Goal: Information Seeking & Learning: Learn about a topic

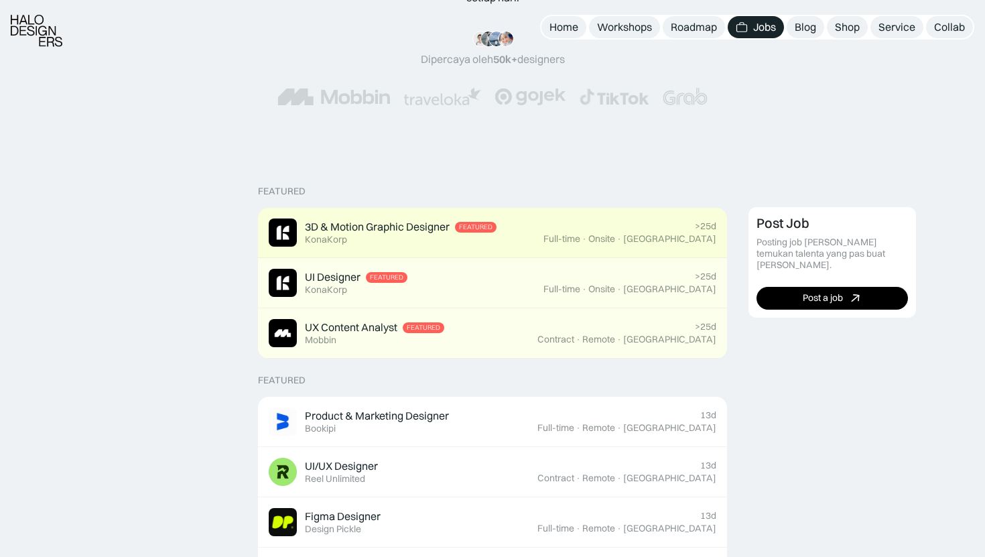
scroll to position [217, 0]
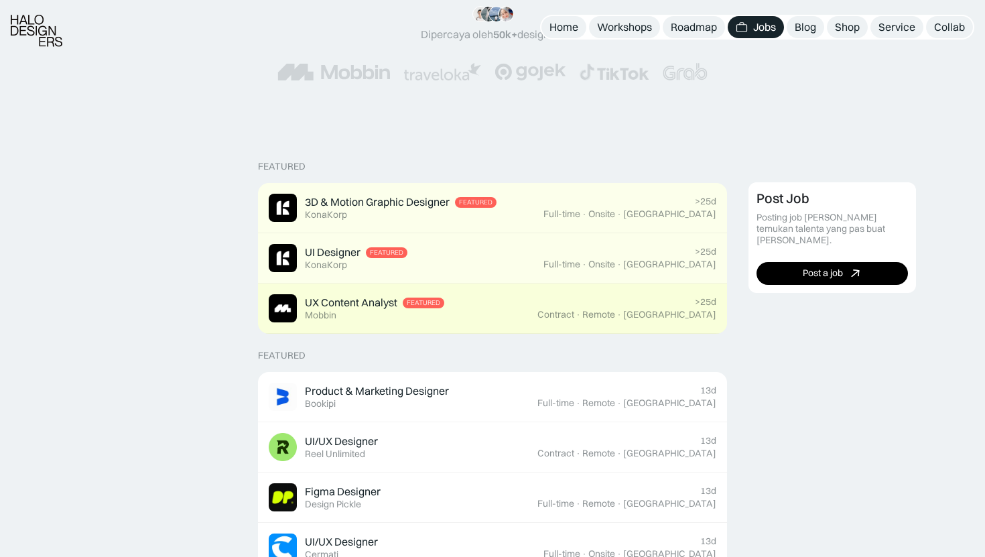
click at [379, 306] on div "UX Content Analyst Featured Mobbin" at bounding box center [374, 308] width 139 height 25
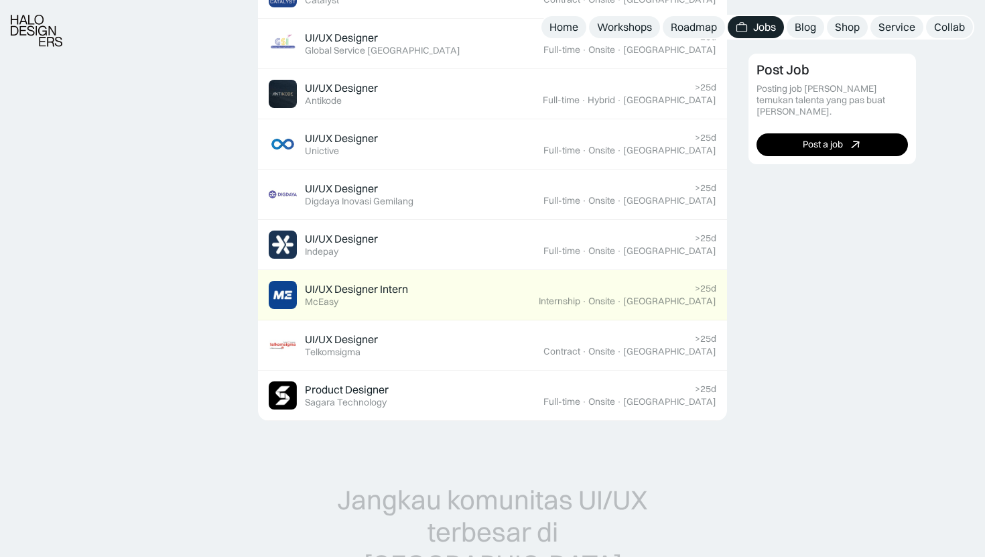
scroll to position [874, 0]
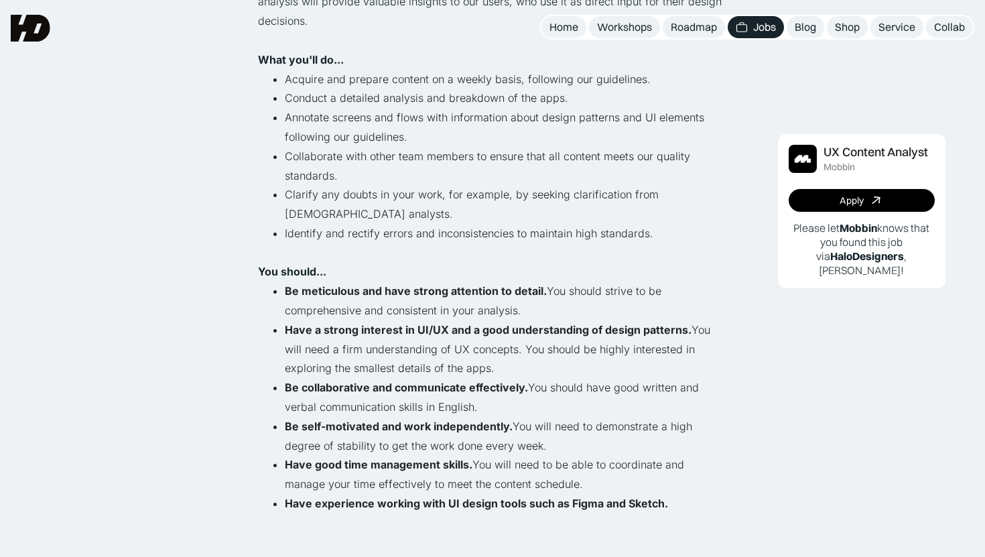
scroll to position [560, 0]
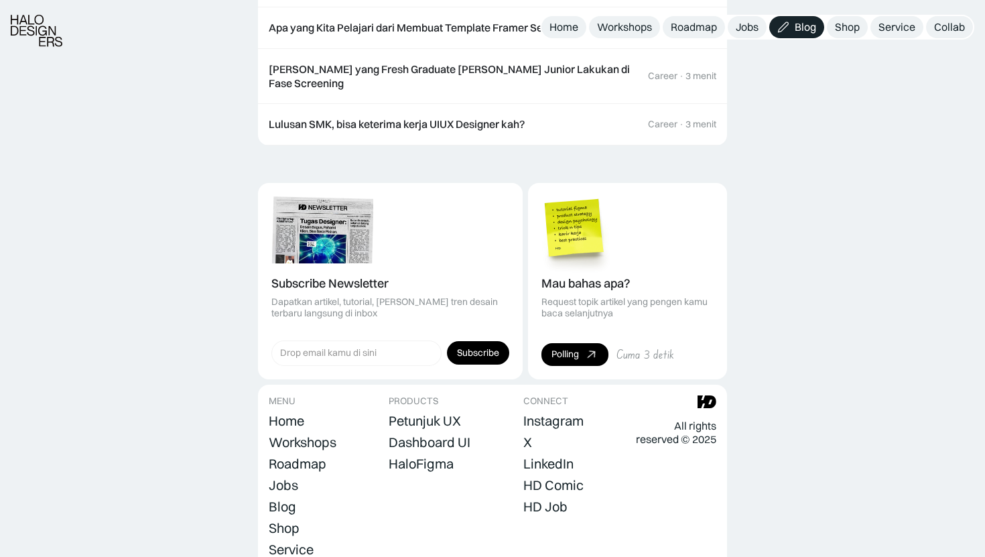
scroll to position [3542, 0]
